Goal: Use online tool/utility: Use online tool/utility

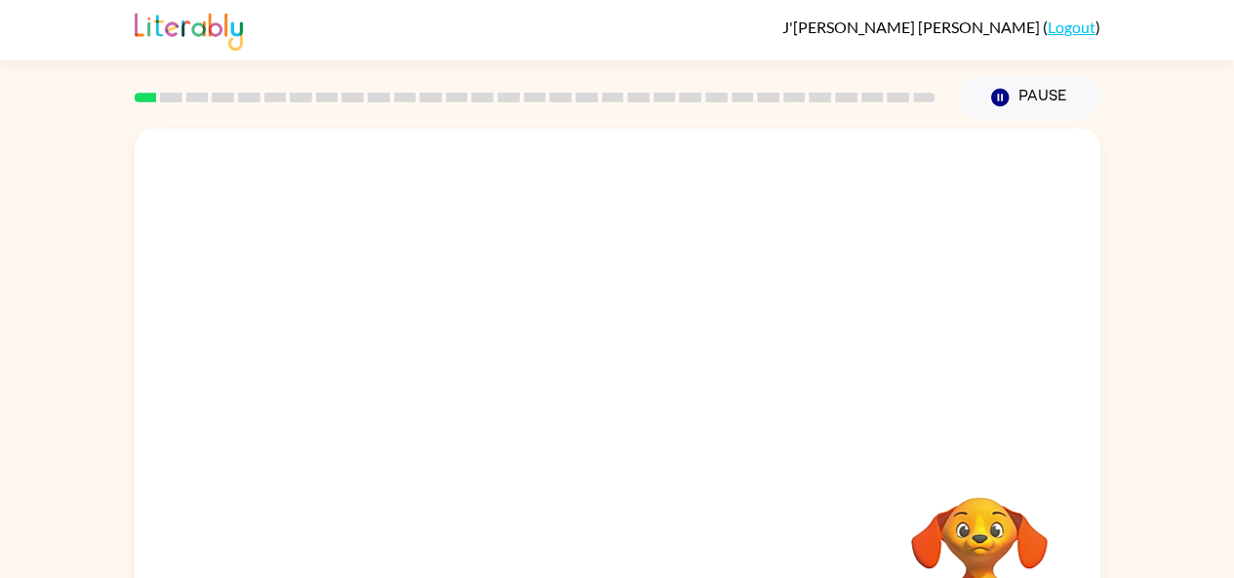
scroll to position [107, 0]
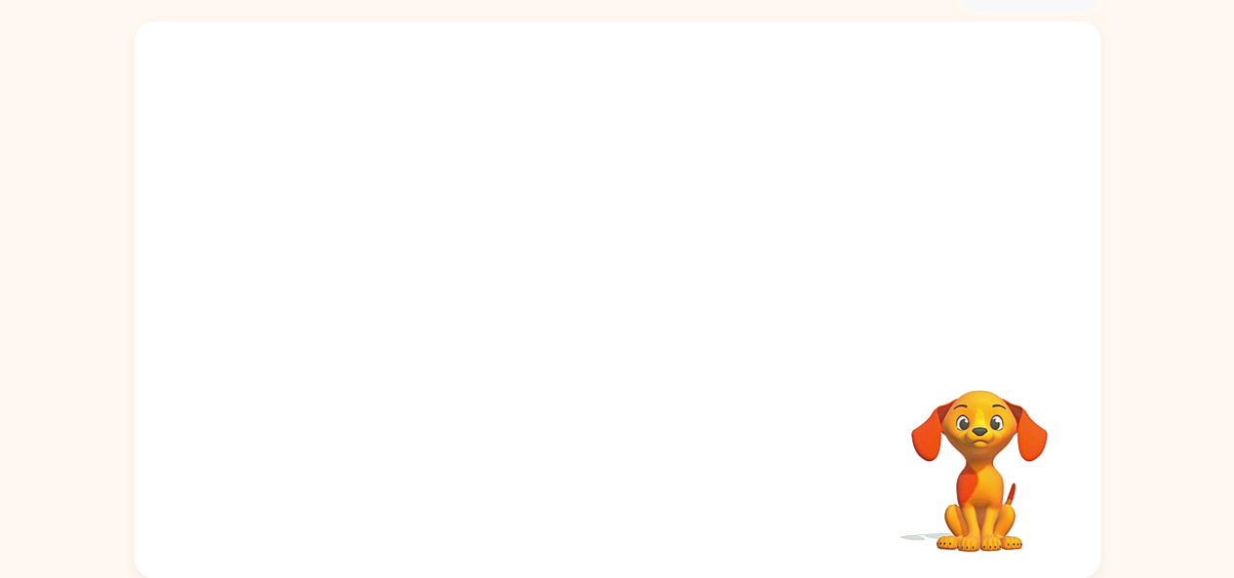
click at [648, 416] on div "Your browser must support playing .mp4 files to use Literably. Please try using…" at bounding box center [618, 299] width 966 height 557
click at [597, 315] on div at bounding box center [617, 309] width 125 height 71
click at [620, 307] on div at bounding box center [617, 309] width 125 height 71
click at [614, 292] on div at bounding box center [617, 309] width 125 height 71
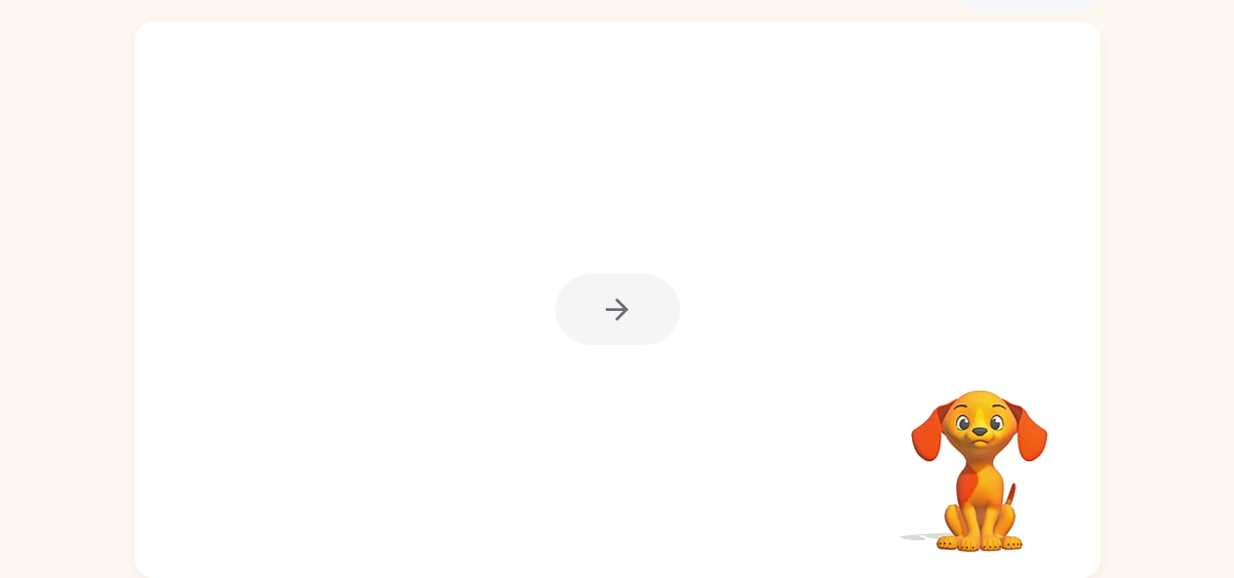
click at [614, 292] on div at bounding box center [617, 309] width 125 height 71
click at [613, 321] on div at bounding box center [617, 309] width 125 height 71
click at [613, 315] on icon "button" at bounding box center [617, 310] width 34 height 34
click at [534, 459] on div "Your browser must support playing .mp4 files to use Literably. Please try using…" at bounding box center [618, 299] width 966 height 557
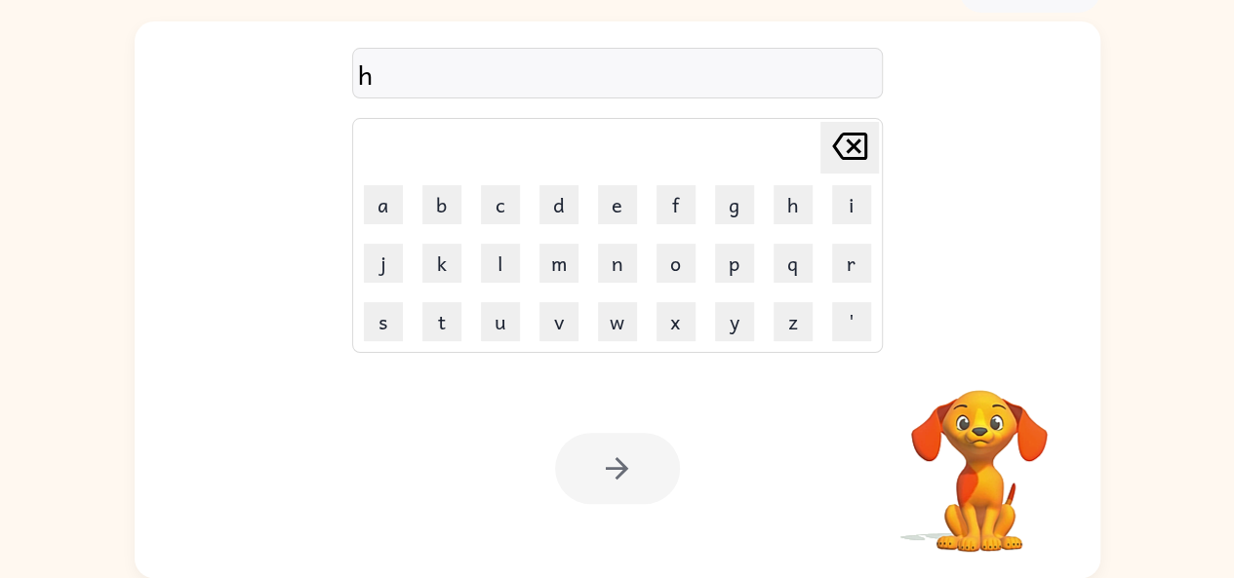
click at [851, 167] on icon "[PERSON_NAME] last character input" at bounding box center [849, 146] width 47 height 47
click at [436, 210] on button "b" at bounding box center [441, 204] width 39 height 39
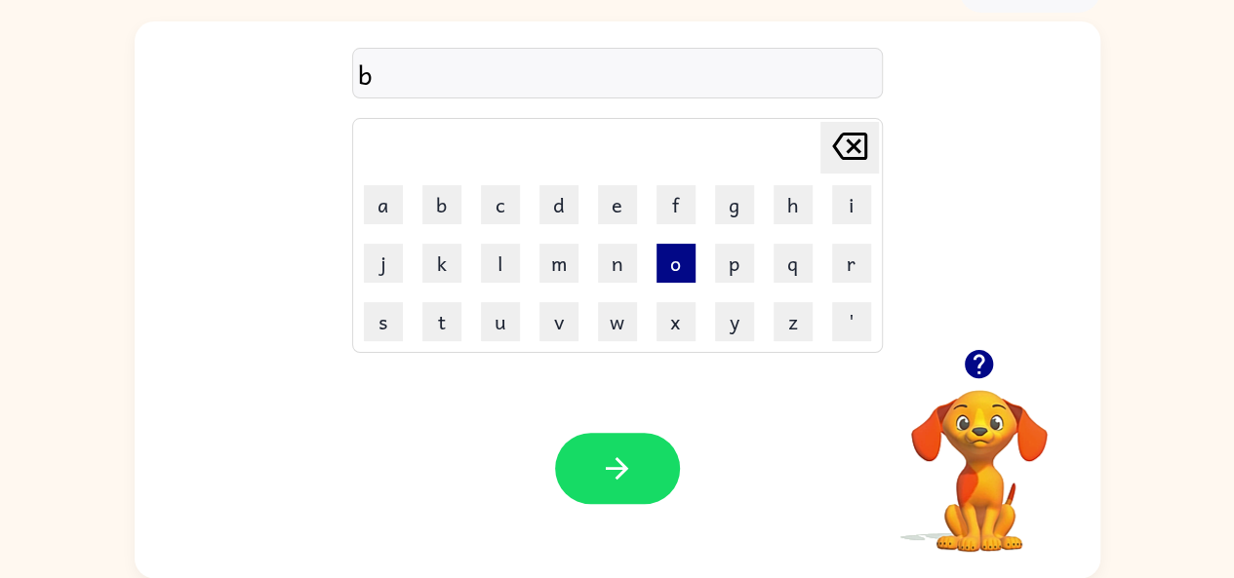
click at [663, 247] on button "o" at bounding box center [675, 263] width 39 height 39
type button "o"
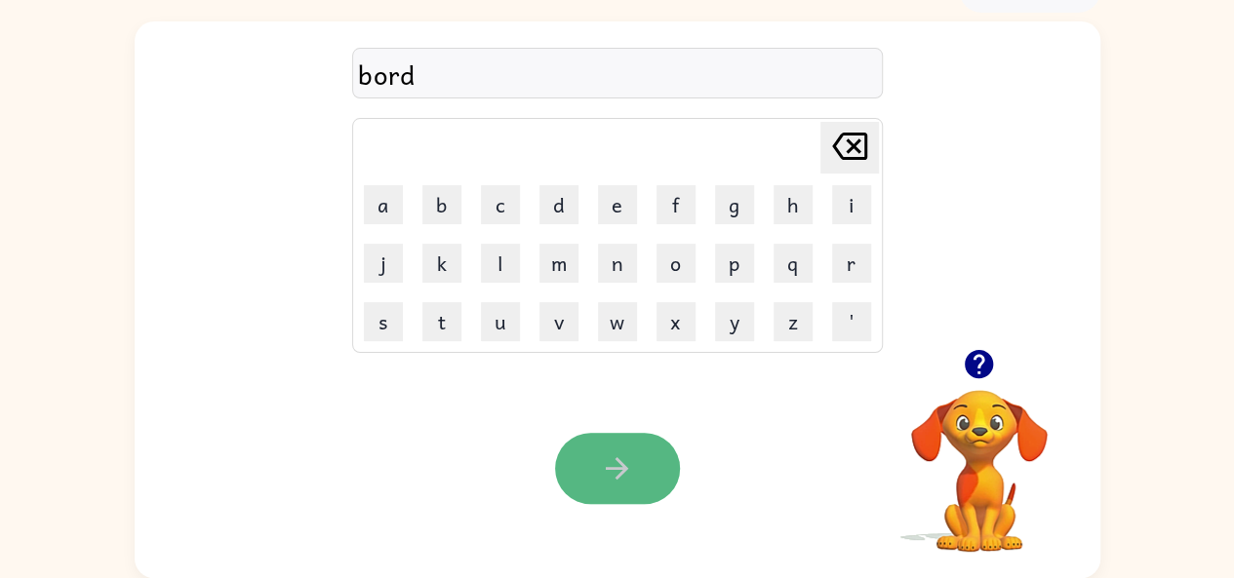
click at [614, 442] on button "button" at bounding box center [617, 468] width 125 height 71
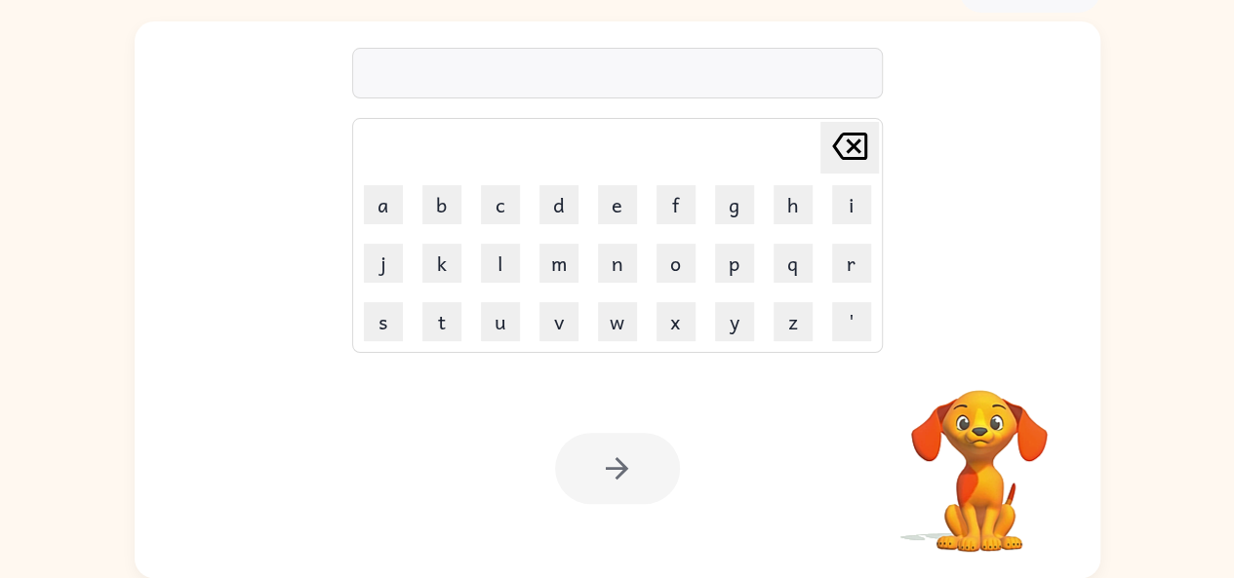
click at [982, 448] on video "Your browser must support playing .mp4 files to use Literably. Please try using…" at bounding box center [979, 457] width 195 height 195
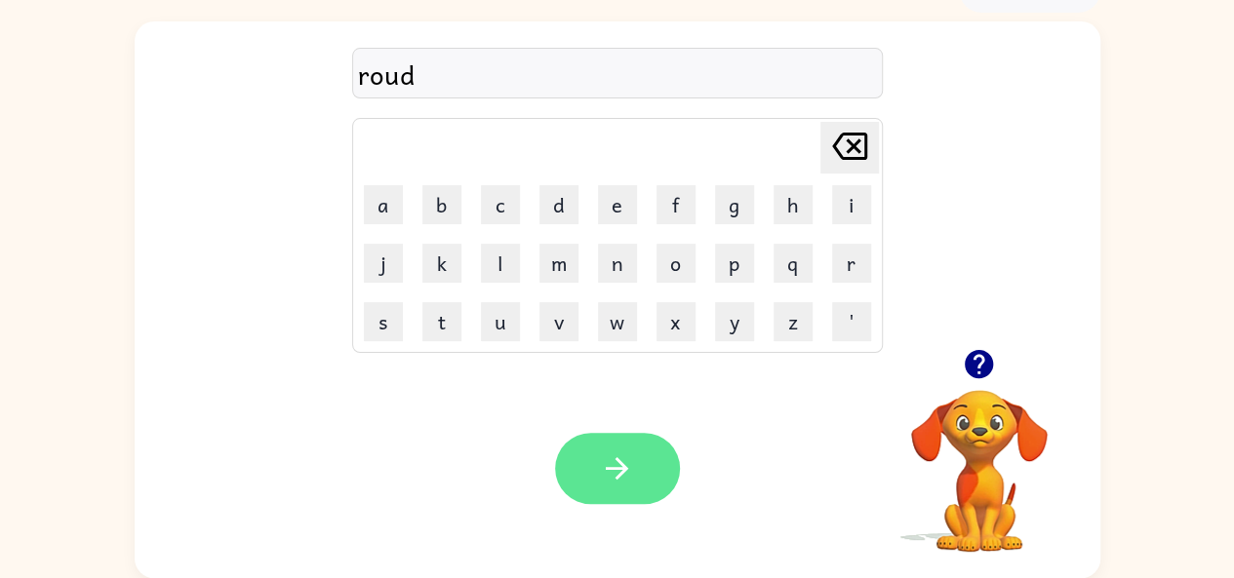
click at [586, 467] on button "button" at bounding box center [617, 468] width 125 height 71
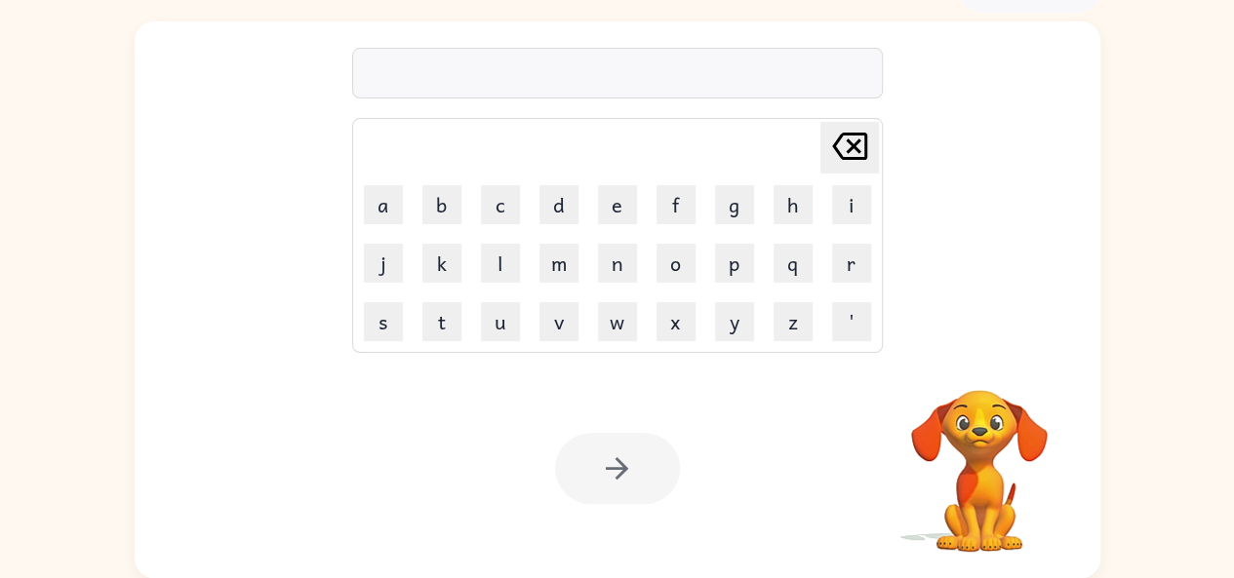
click at [768, 522] on div "Your browser must support playing .mp4 files to use Literably. Please try using…" at bounding box center [618, 468] width 966 height 219
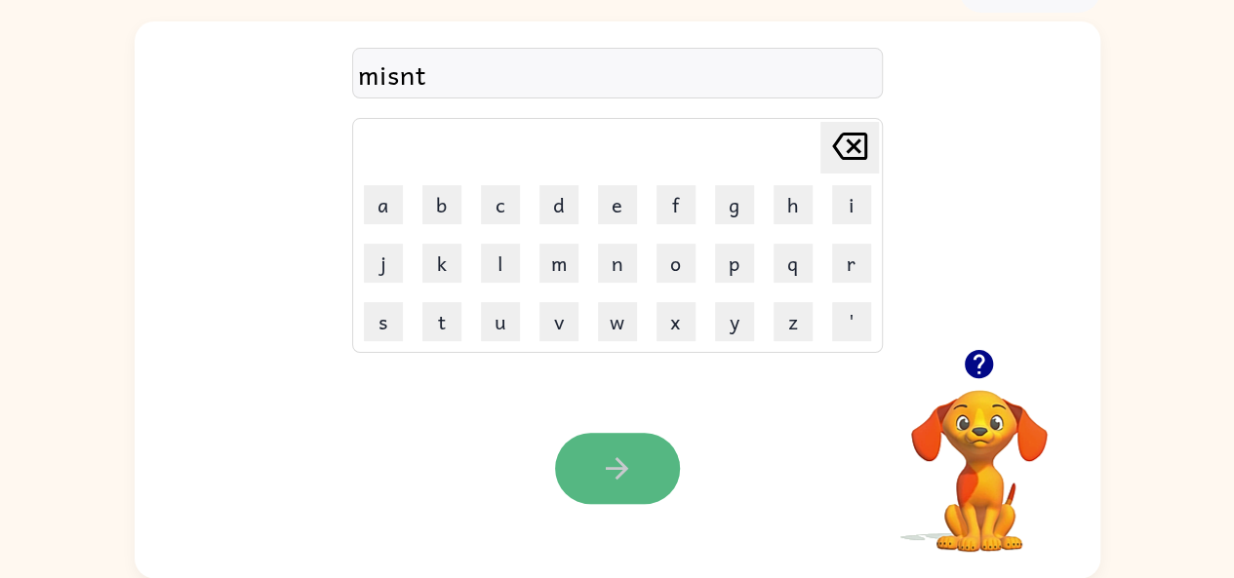
click at [637, 446] on button "button" at bounding box center [617, 468] width 125 height 71
click at [618, 463] on icon "button" at bounding box center [617, 468] width 22 height 22
click at [613, 471] on icon "button" at bounding box center [617, 469] width 34 height 34
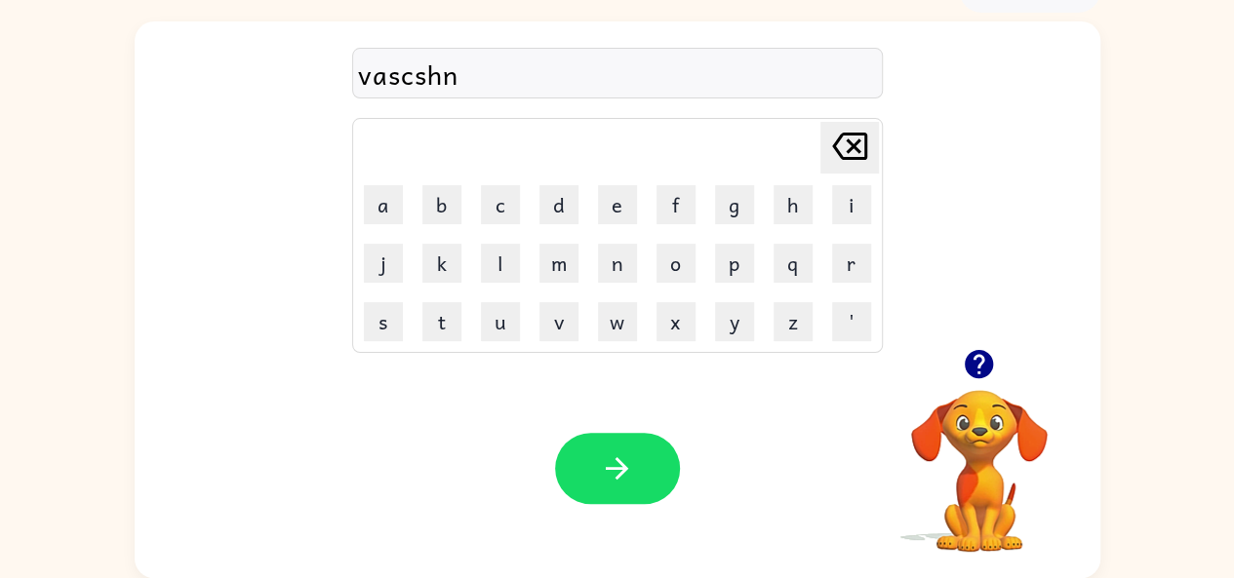
click at [605, 511] on div "Your browser must support playing .mp4 files to use Literably. Please try using…" at bounding box center [618, 468] width 966 height 219
click at [589, 432] on div "Your browser must support playing .mp4 files to use Literably. Please try using…" at bounding box center [618, 468] width 966 height 219
click at [605, 493] on button "button" at bounding box center [617, 468] width 125 height 71
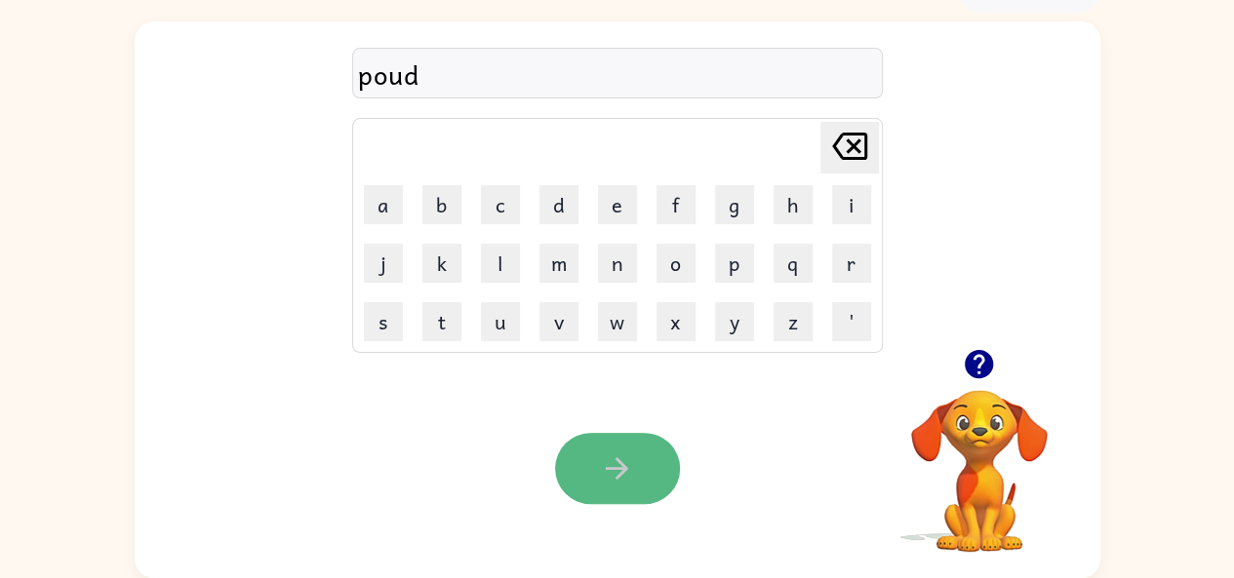
click at [649, 469] on button "button" at bounding box center [617, 468] width 125 height 71
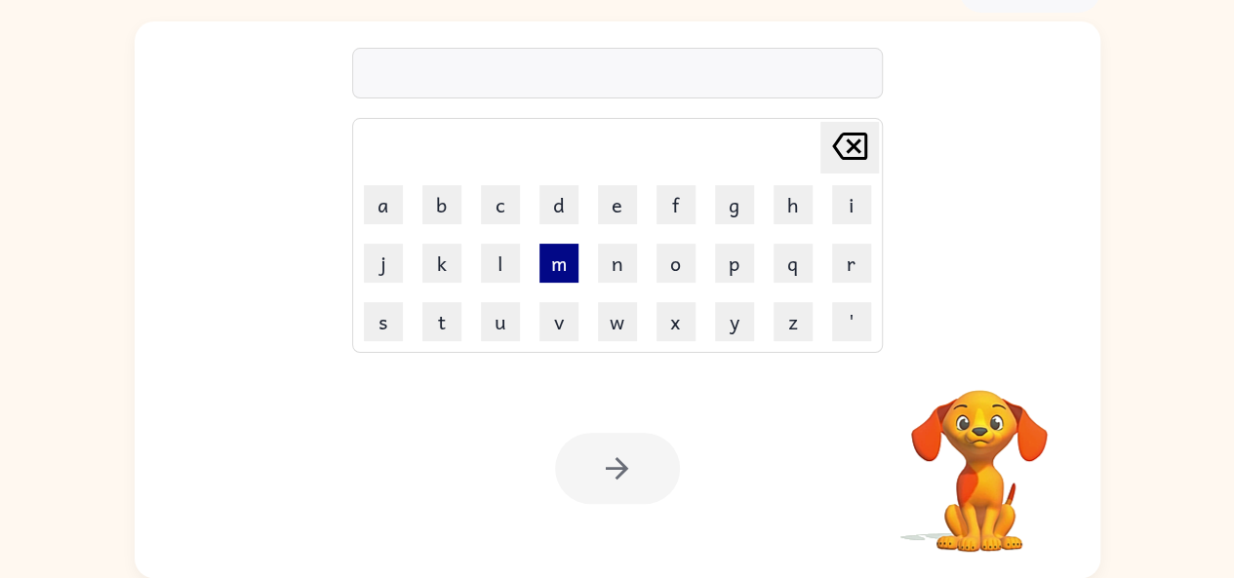
click at [554, 267] on button "m" at bounding box center [558, 263] width 39 height 39
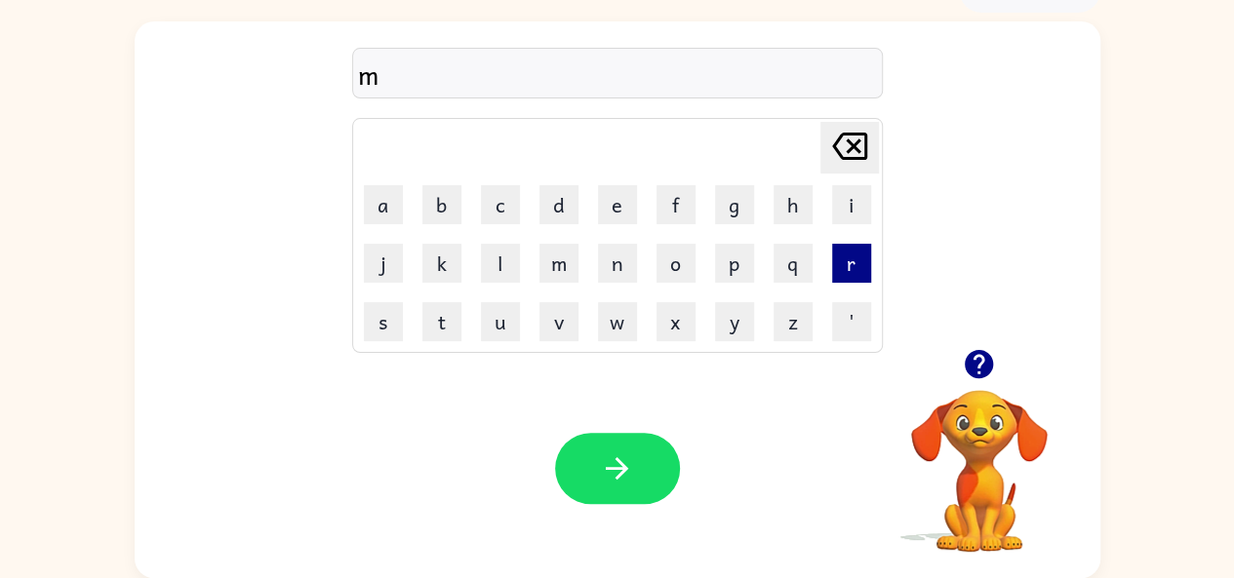
click at [856, 272] on button "r" at bounding box center [851, 263] width 39 height 39
click at [837, 144] on icon "[PERSON_NAME] last character input" at bounding box center [849, 146] width 47 height 47
click at [607, 200] on button "e" at bounding box center [617, 204] width 39 height 39
click at [860, 266] on button "r" at bounding box center [851, 263] width 39 height 39
drag, startPoint x: 488, startPoint y: 203, endPoint x: 671, endPoint y: 269, distance: 195.0
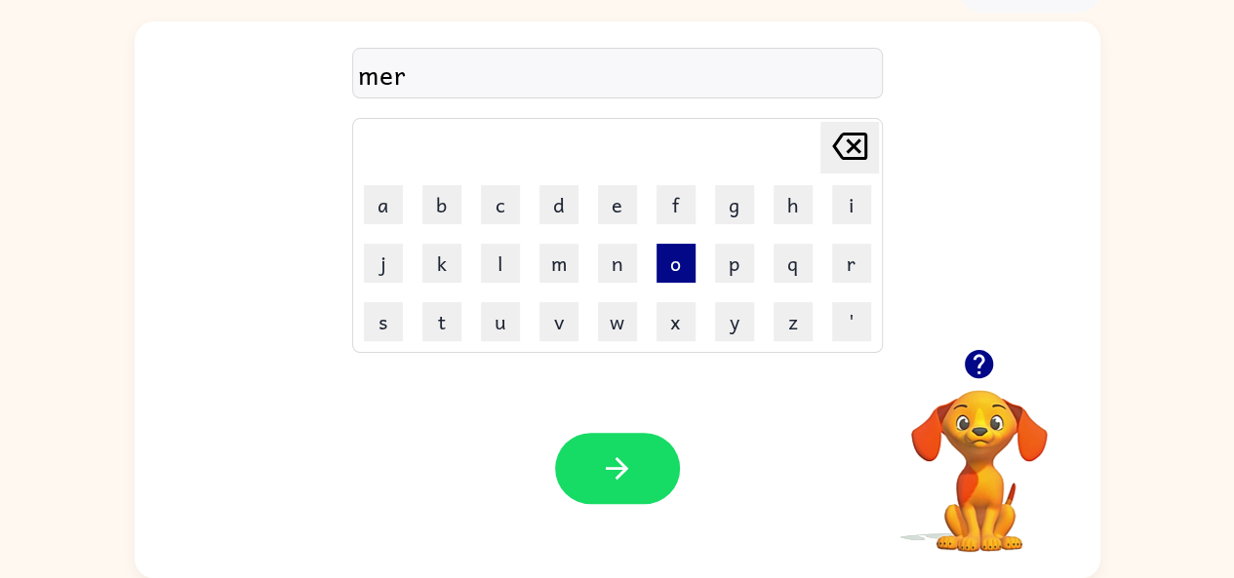
click at [671, 269] on tbody "[PERSON_NAME] last character input a b c d e f g h i j k l m n o p q r s t u v …" at bounding box center [617, 235] width 525 height 229
click at [671, 269] on button "o" at bounding box center [675, 263] width 39 height 39
click at [857, 157] on icon at bounding box center [849, 146] width 35 height 27
click at [494, 192] on button "c" at bounding box center [500, 204] width 39 height 39
click at [657, 266] on button "o" at bounding box center [675, 263] width 39 height 39
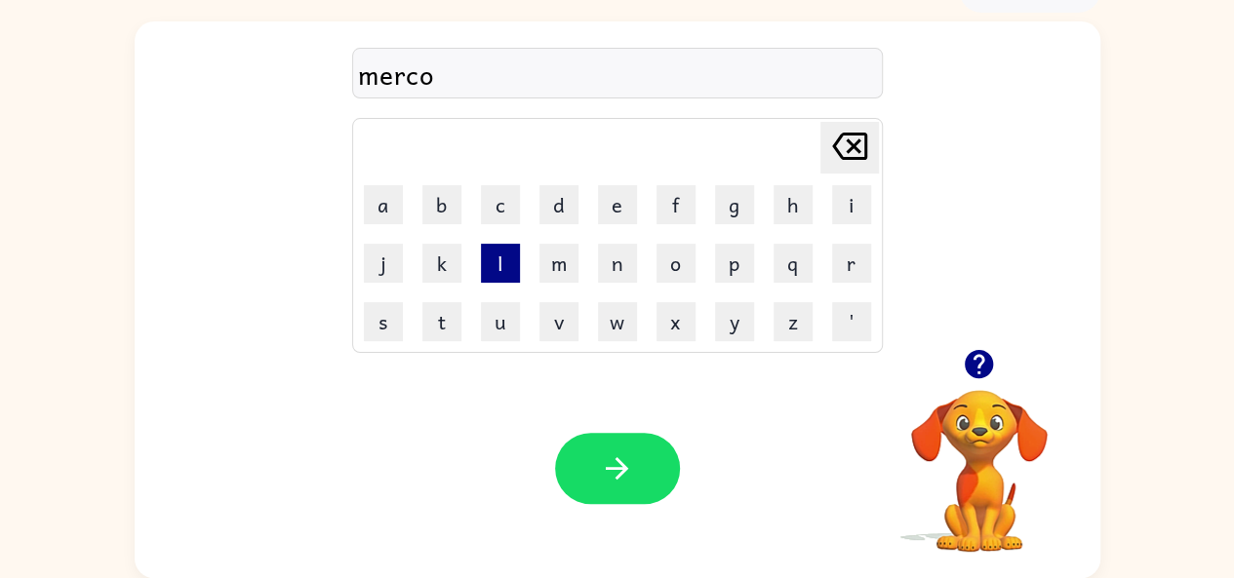
click at [503, 260] on button "l" at bounding box center [500, 263] width 39 height 39
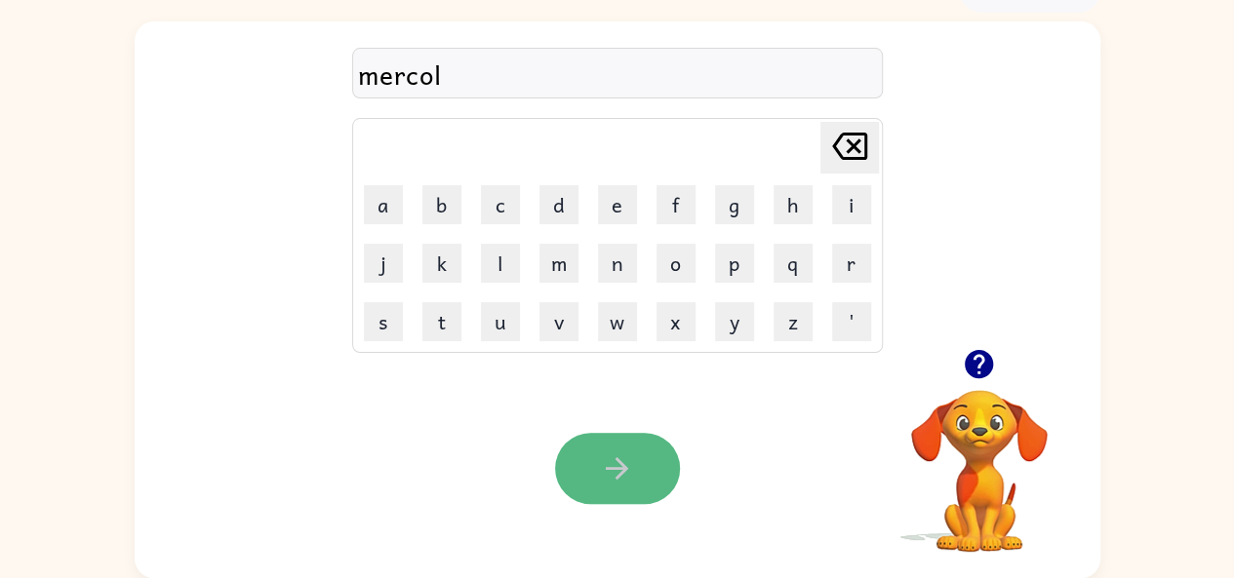
click at [626, 482] on icon "button" at bounding box center [617, 469] width 34 height 34
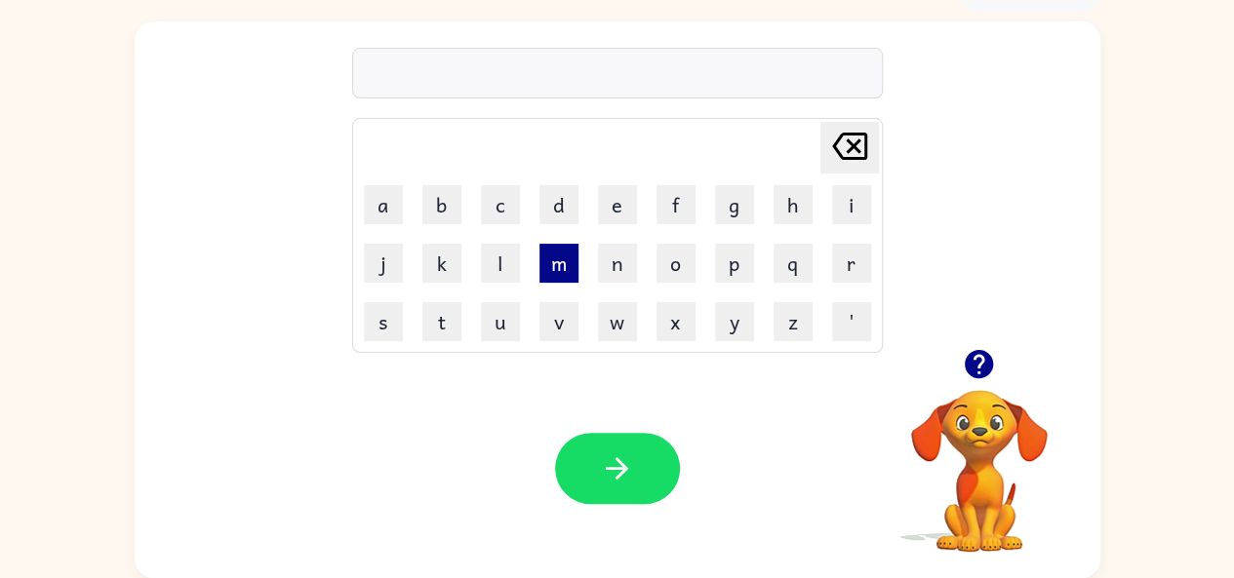
click at [556, 263] on button "m" at bounding box center [558, 263] width 39 height 39
click at [616, 198] on button "e" at bounding box center [617, 204] width 39 height 39
click at [844, 138] on icon "[PERSON_NAME] last character input" at bounding box center [849, 146] width 47 height 47
click at [370, 201] on button "a" at bounding box center [383, 204] width 39 height 39
click at [546, 197] on button "d" at bounding box center [558, 204] width 39 height 39
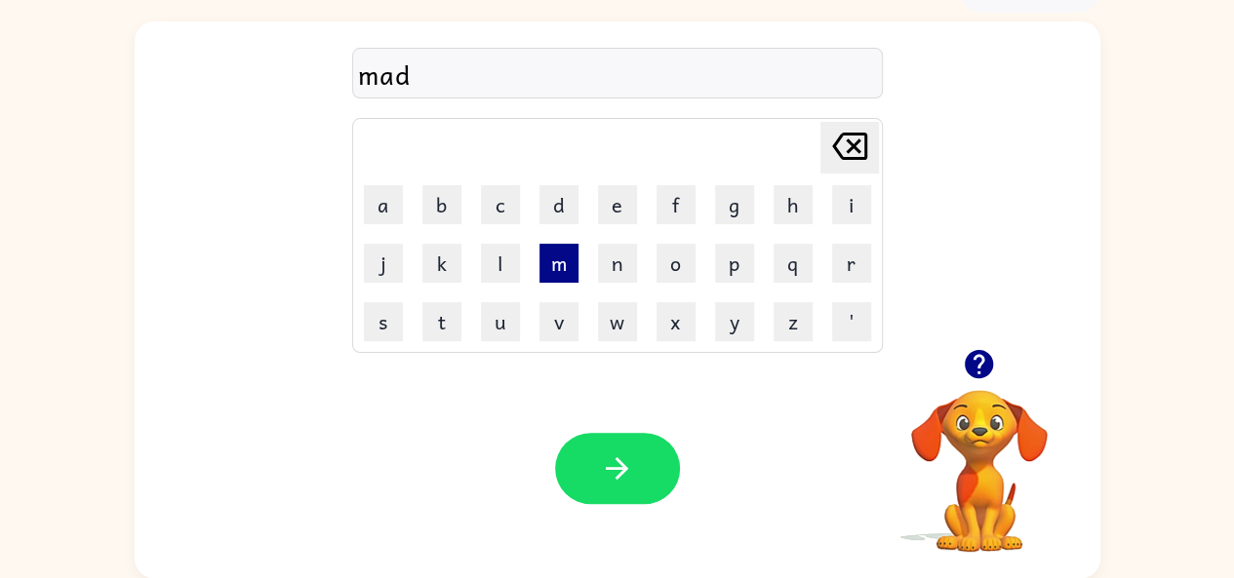
click at [572, 261] on button "m" at bounding box center [558, 263] width 39 height 39
click at [681, 276] on button "o" at bounding box center [675, 263] width 39 height 39
click at [672, 436] on div at bounding box center [617, 468] width 125 height 71
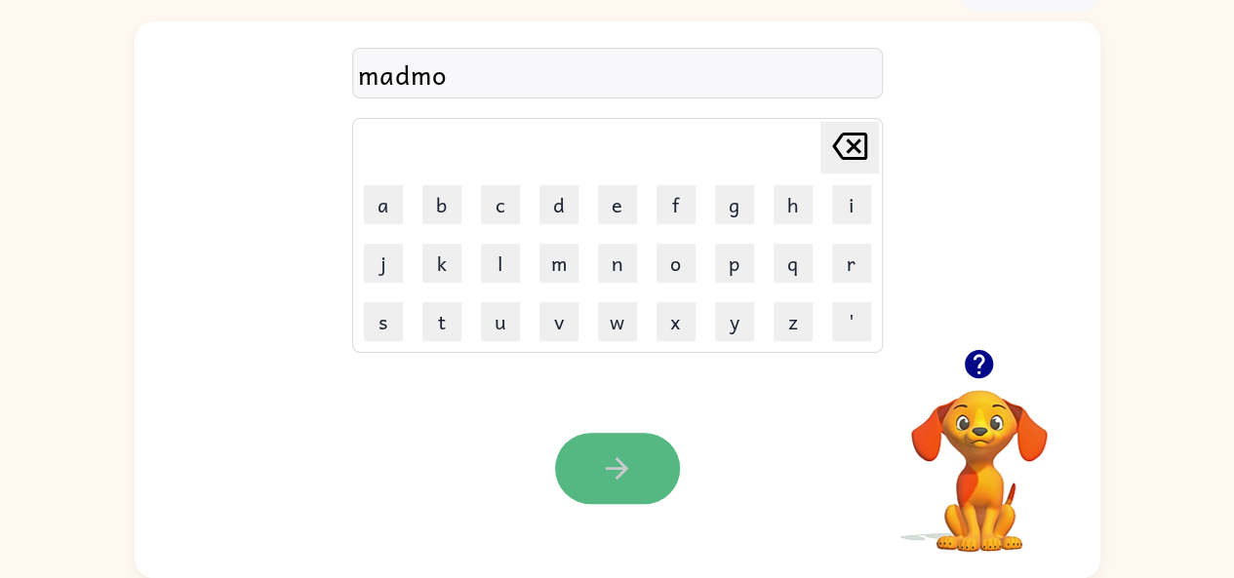
click at [632, 470] on icon "button" at bounding box center [617, 469] width 34 height 34
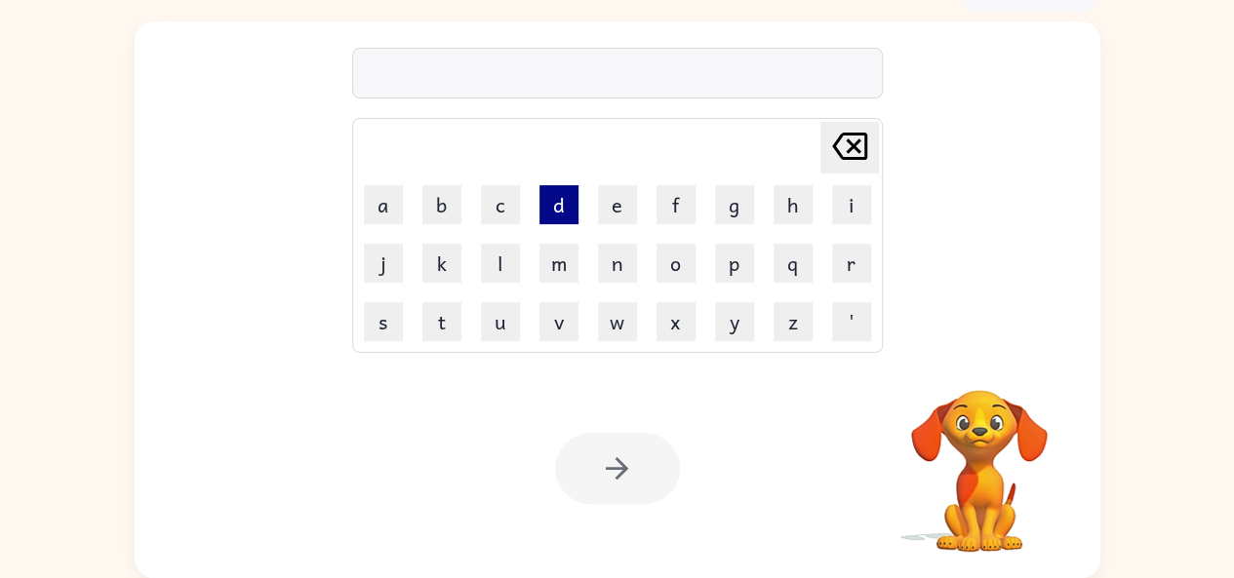
click at [552, 216] on button "d" at bounding box center [558, 204] width 39 height 39
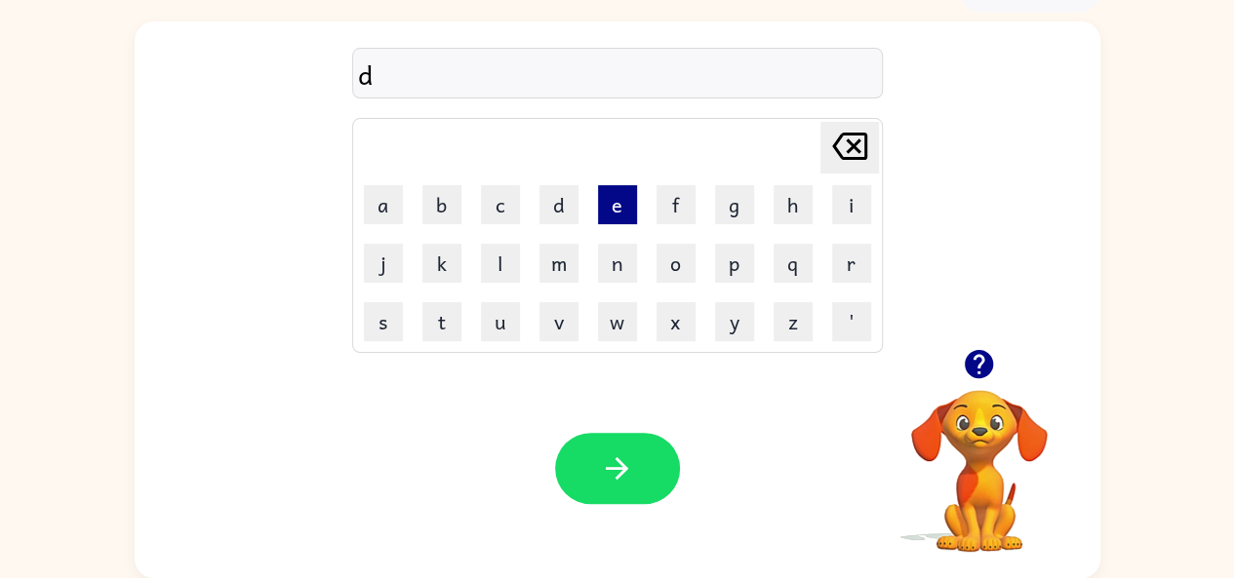
click at [604, 204] on button "e" at bounding box center [617, 204] width 39 height 39
click at [843, 273] on button "r" at bounding box center [851, 263] width 39 height 39
click at [973, 365] on icon "button" at bounding box center [979, 364] width 28 height 28
click at [950, 369] on video "Your browser must support playing .mp4 files to use Literably. Please try using…" at bounding box center [979, 457] width 195 height 195
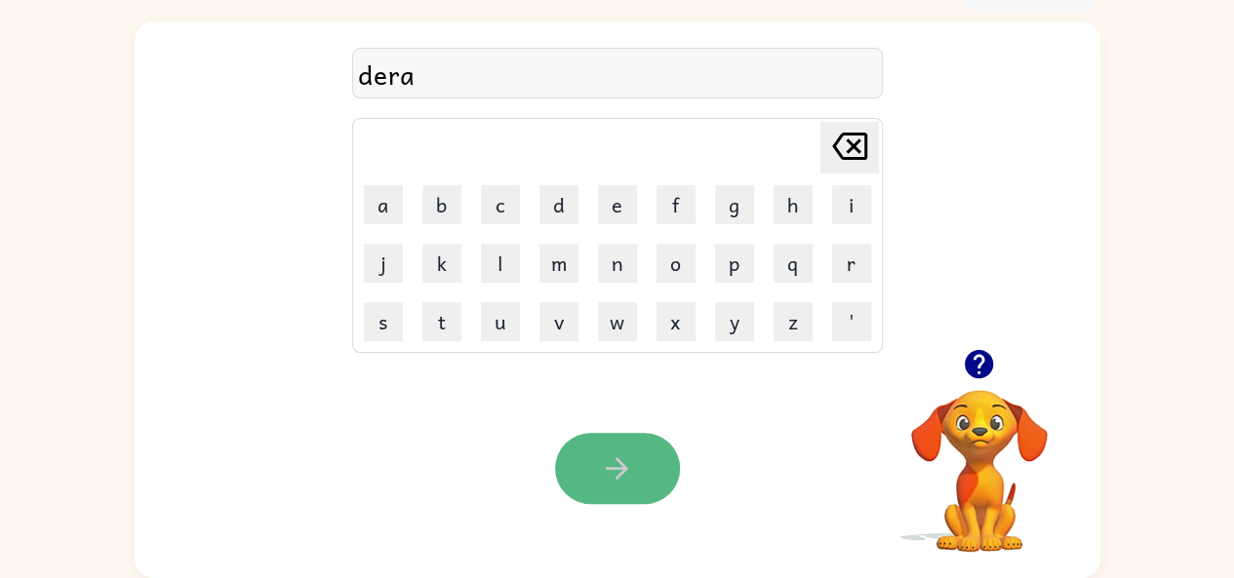
click at [622, 456] on icon "button" at bounding box center [617, 469] width 34 height 34
click at [623, 471] on icon "button" at bounding box center [617, 468] width 22 height 22
click at [618, 482] on icon "button" at bounding box center [617, 469] width 34 height 34
click at [618, 467] on icon "button" at bounding box center [617, 469] width 34 height 34
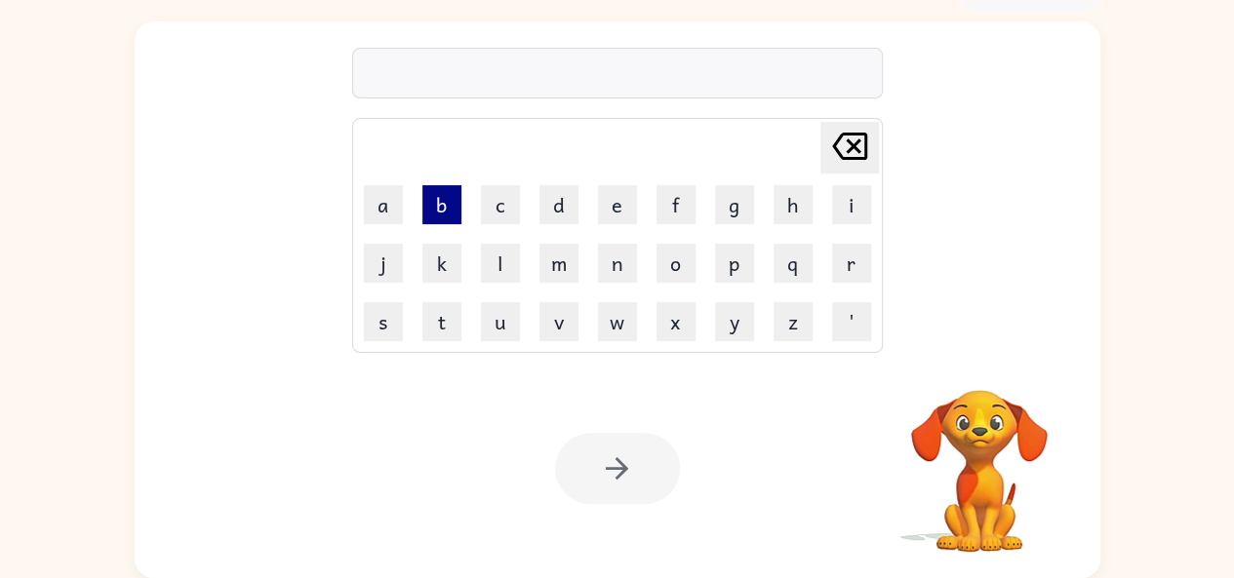
click at [451, 193] on button "b" at bounding box center [441, 204] width 39 height 39
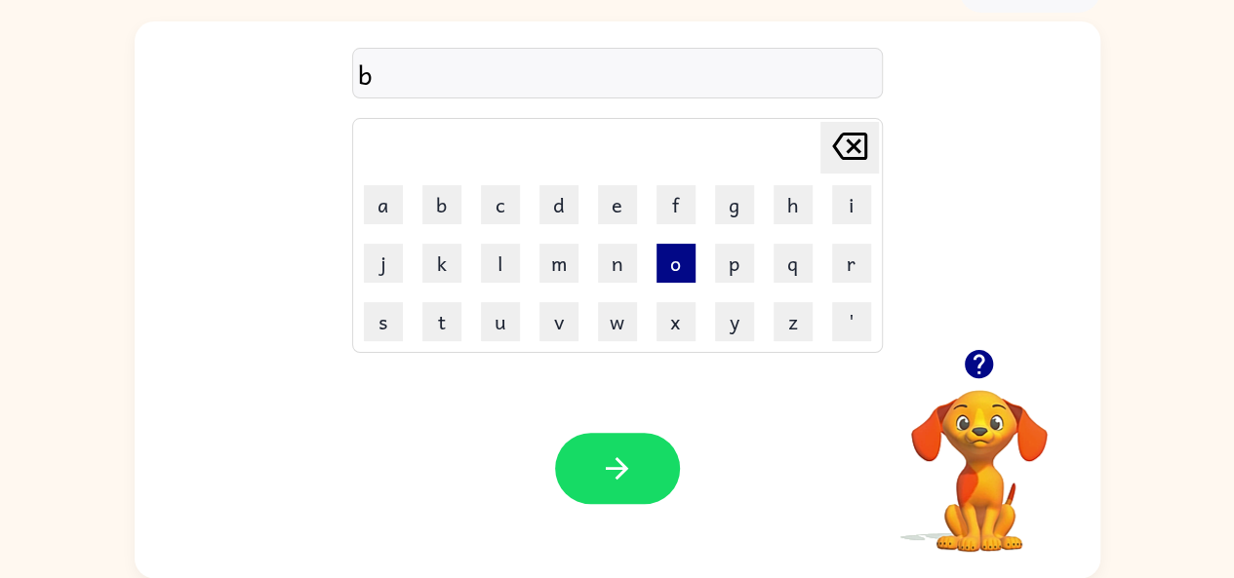
click at [668, 277] on button "o" at bounding box center [675, 263] width 39 height 39
click at [614, 264] on button "n" at bounding box center [617, 263] width 39 height 39
click at [601, 215] on button "e" at bounding box center [617, 204] width 39 height 39
click at [380, 334] on button "s" at bounding box center [383, 321] width 39 height 39
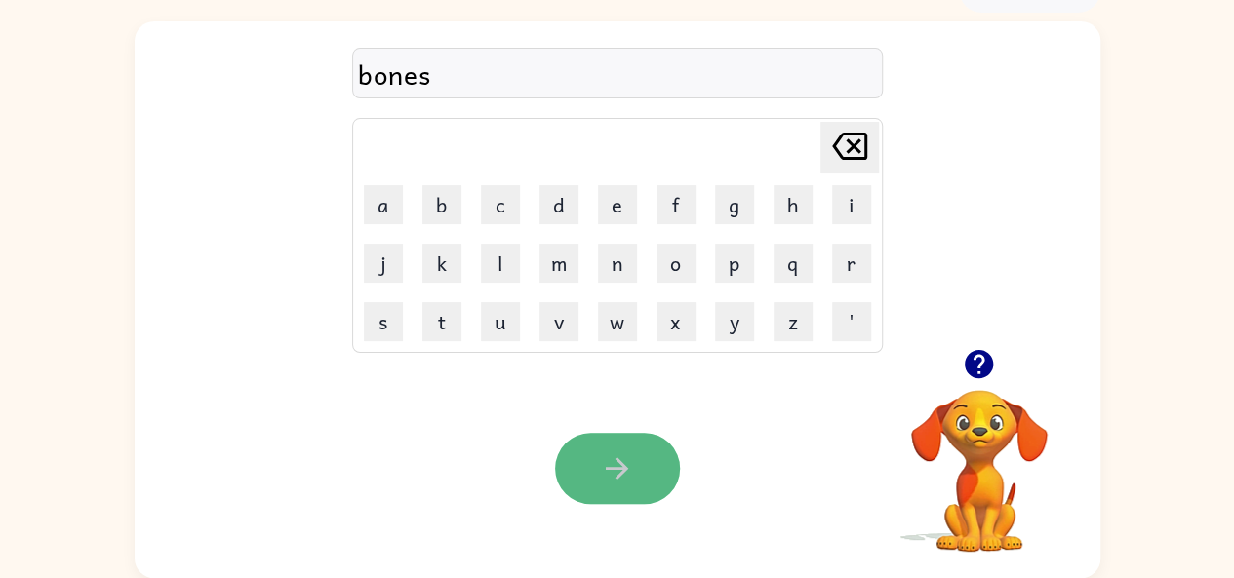
click at [608, 465] on icon "button" at bounding box center [617, 469] width 34 height 34
click at [619, 477] on icon "button" at bounding box center [617, 468] width 22 height 22
click at [620, 449] on button "button" at bounding box center [617, 468] width 125 height 71
click at [646, 466] on button "button" at bounding box center [617, 468] width 125 height 71
click at [589, 457] on button "button" at bounding box center [617, 468] width 125 height 71
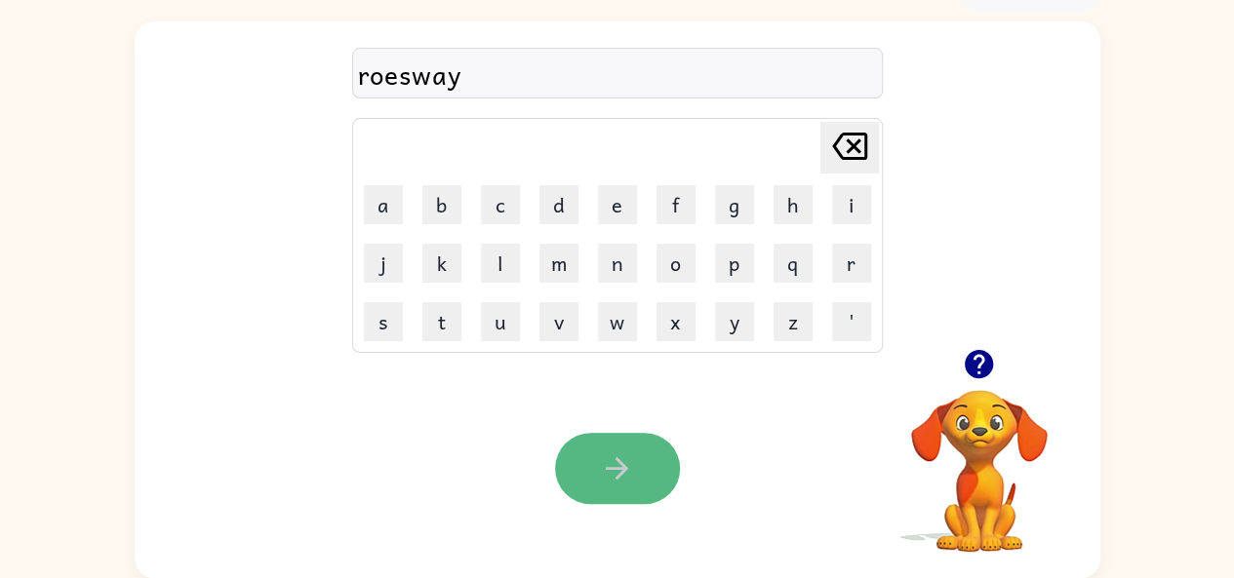
click at [634, 474] on button "button" at bounding box center [617, 468] width 125 height 71
click at [589, 477] on button "button" at bounding box center [617, 468] width 125 height 71
click at [598, 459] on button "button" at bounding box center [617, 468] width 125 height 71
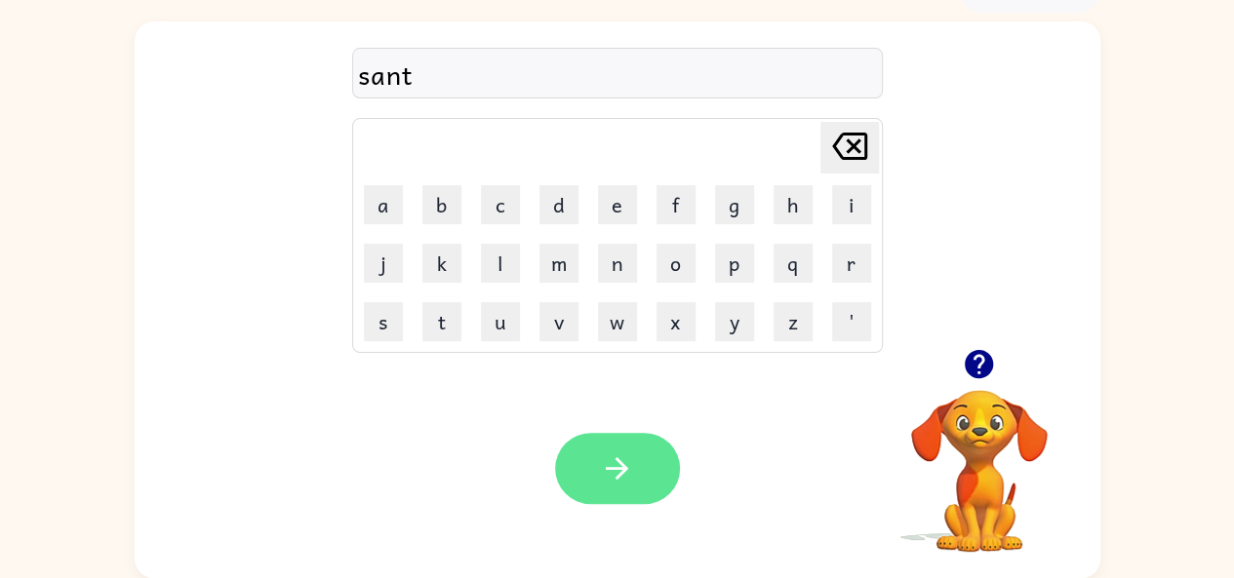
click at [613, 463] on icon "button" at bounding box center [617, 469] width 34 height 34
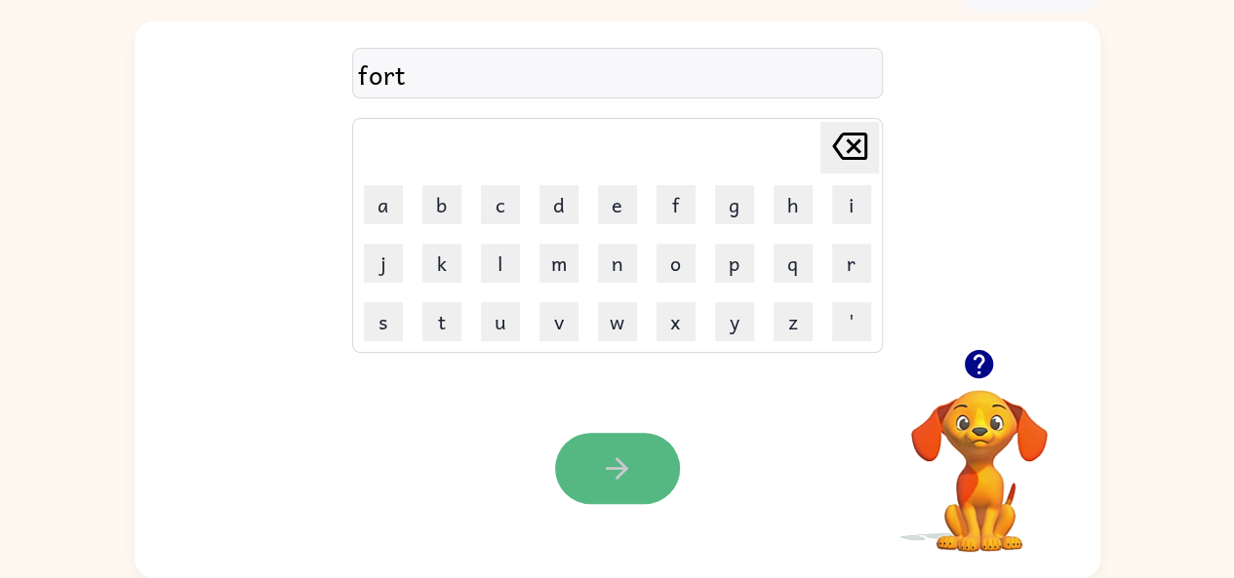
click at [609, 499] on button "button" at bounding box center [617, 468] width 125 height 71
click at [624, 489] on button "button" at bounding box center [617, 468] width 125 height 71
click at [603, 449] on button "button" at bounding box center [617, 468] width 125 height 71
click at [617, 459] on icon "button" at bounding box center [617, 468] width 22 height 22
click at [672, 477] on button "button" at bounding box center [617, 468] width 125 height 71
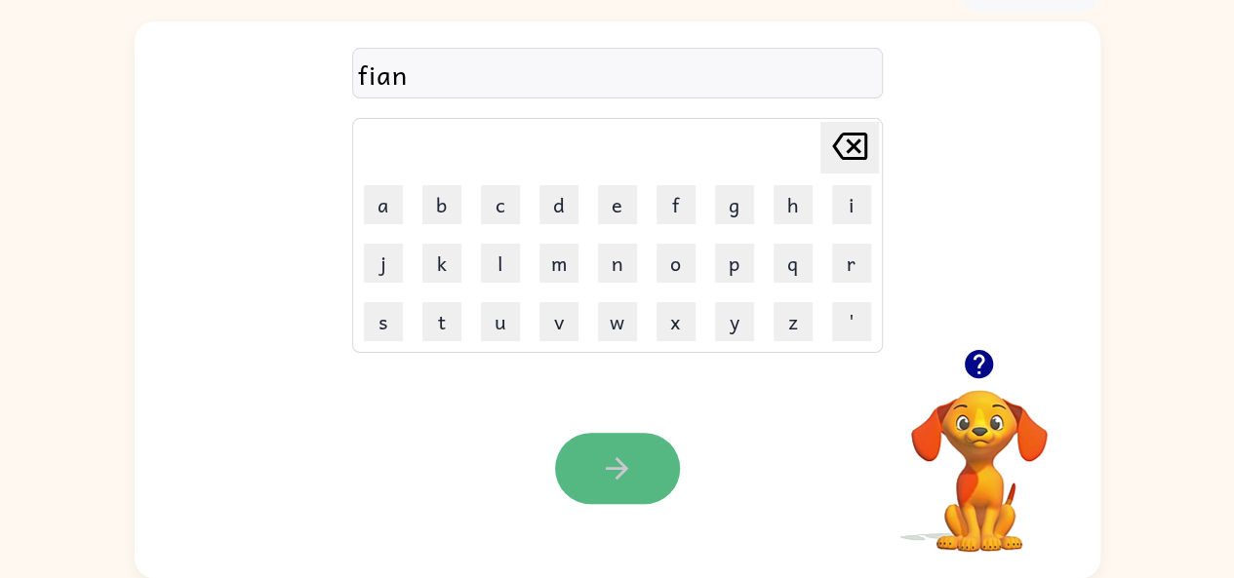
click at [590, 465] on button "button" at bounding box center [617, 468] width 125 height 71
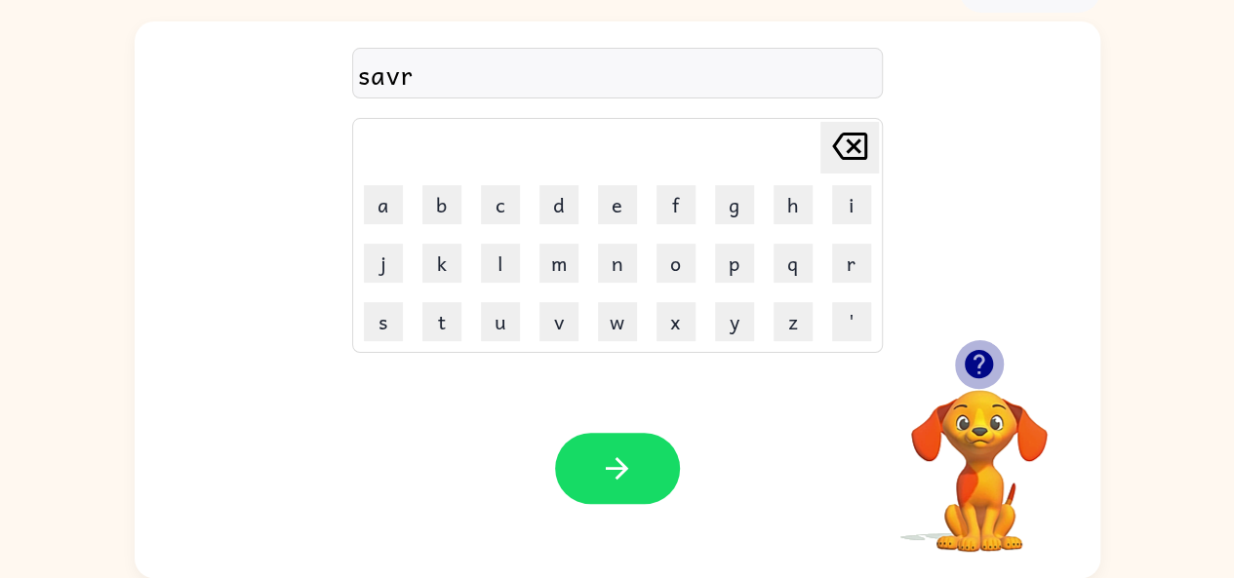
click at [981, 363] on icon "button" at bounding box center [979, 364] width 34 height 34
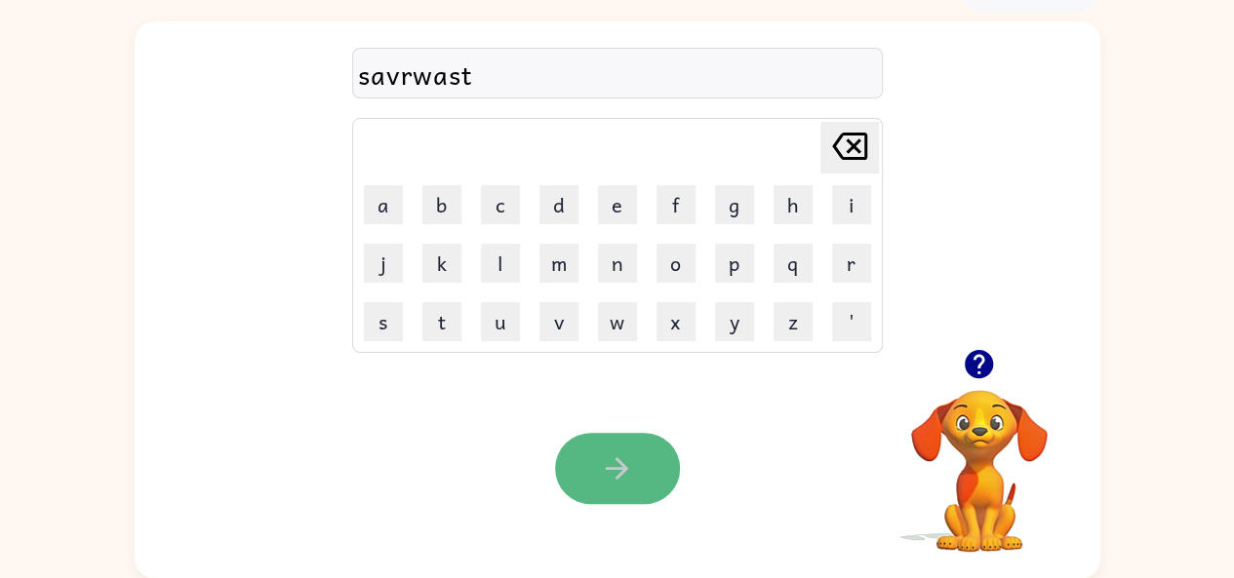
click at [632, 444] on button "button" at bounding box center [617, 468] width 125 height 71
click at [607, 459] on icon "button" at bounding box center [617, 469] width 34 height 34
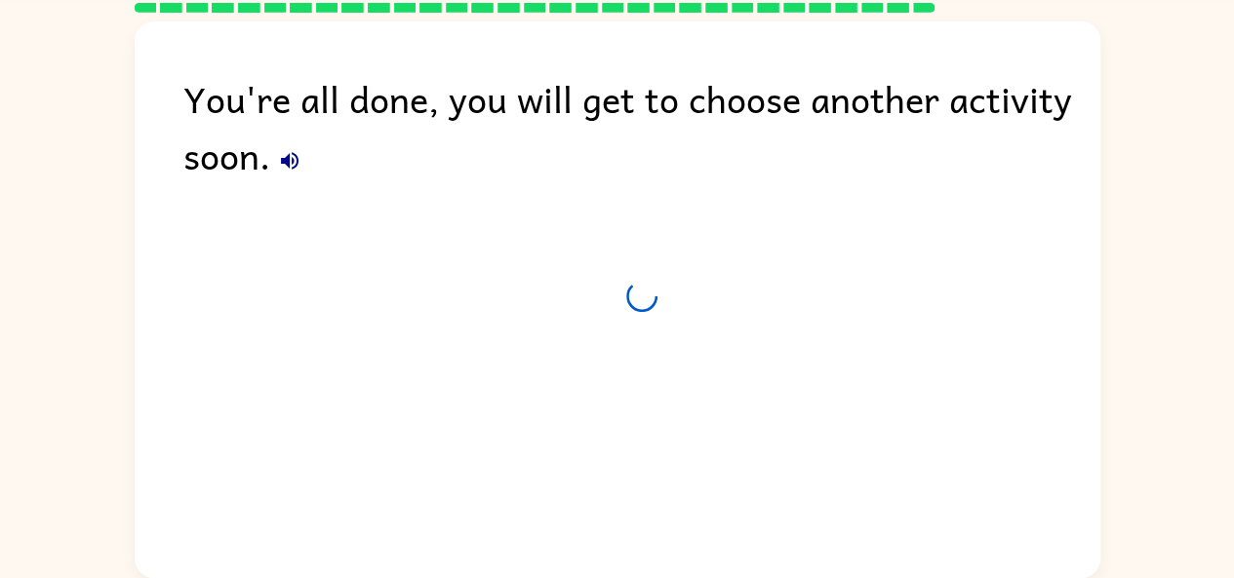
scroll to position [72, 0]
